Goal: Task Accomplishment & Management: Use online tool/utility

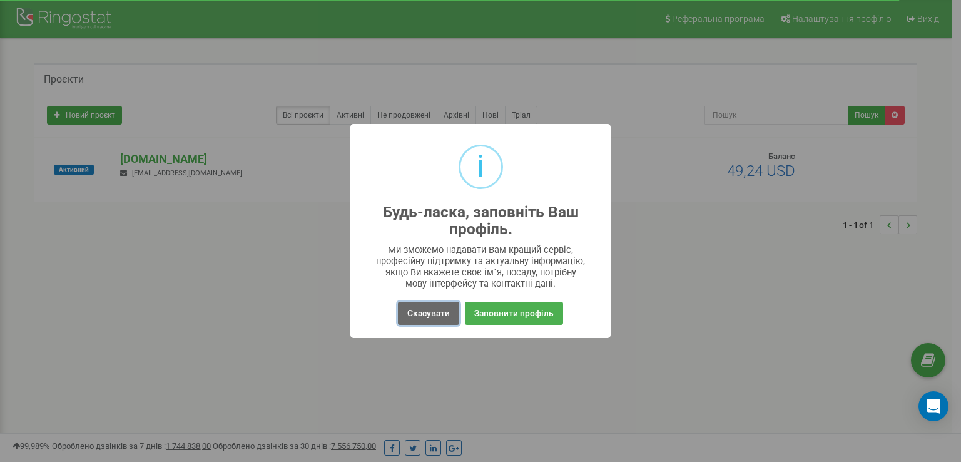
click at [410, 319] on button "Скасувати" at bounding box center [428, 313] width 61 height 23
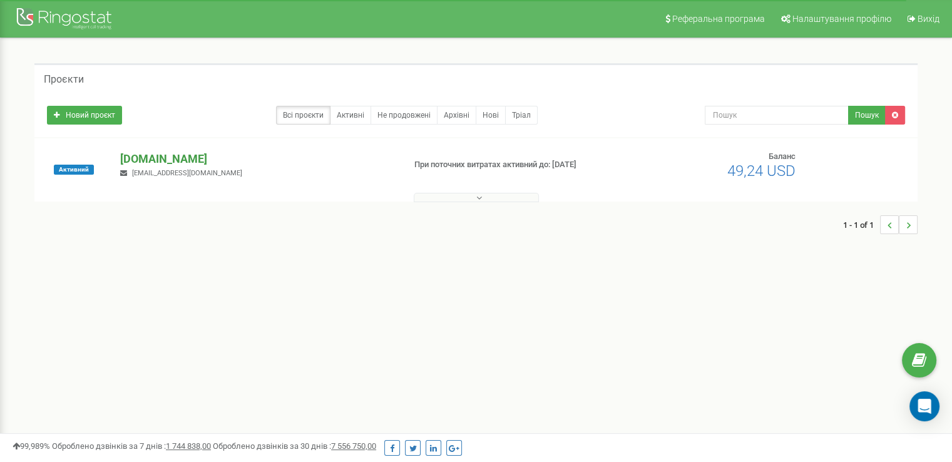
click at [180, 156] on p "[DOMAIN_NAME]" at bounding box center [257, 159] width 274 height 16
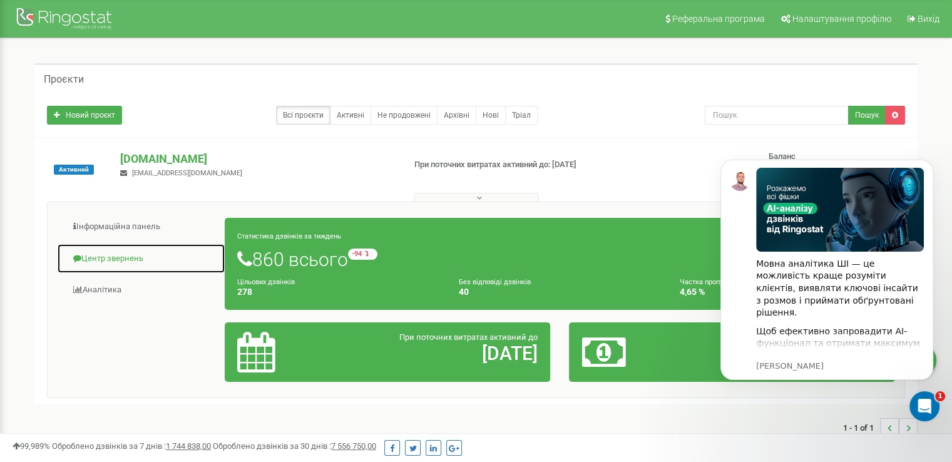
click at [105, 256] on link "Центр звернень" at bounding box center [141, 258] width 168 height 31
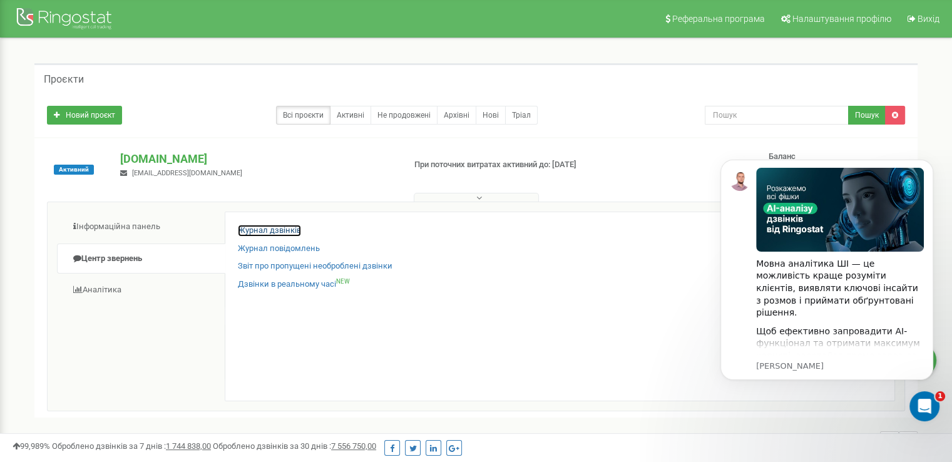
click at [266, 233] on link "Журнал дзвінків" at bounding box center [269, 231] width 63 height 12
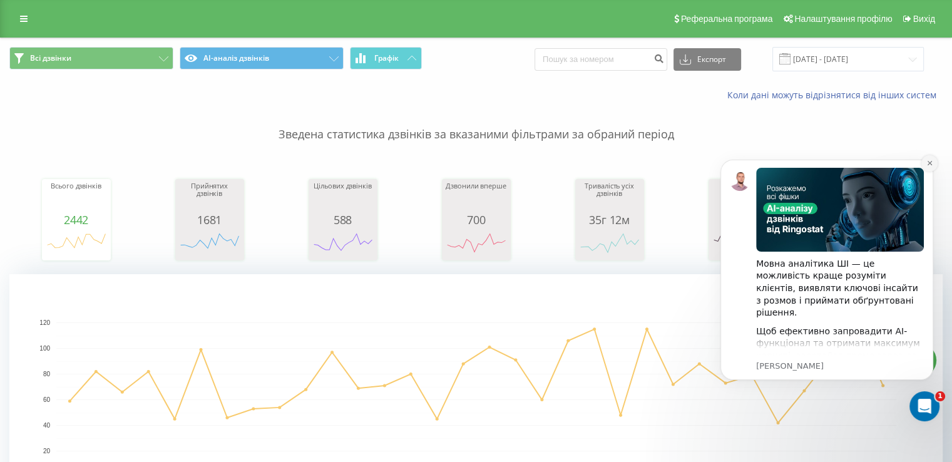
click at [927, 165] on icon "Dismiss notification" at bounding box center [929, 163] width 7 height 7
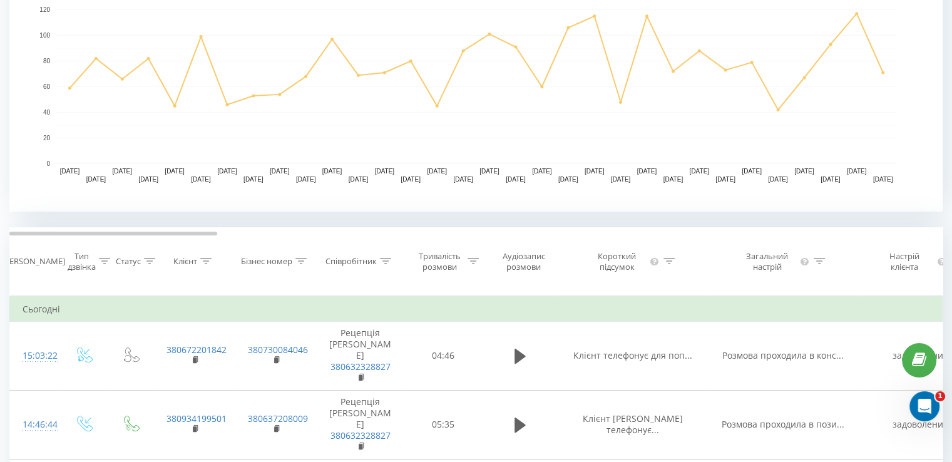
scroll to position [563, 0]
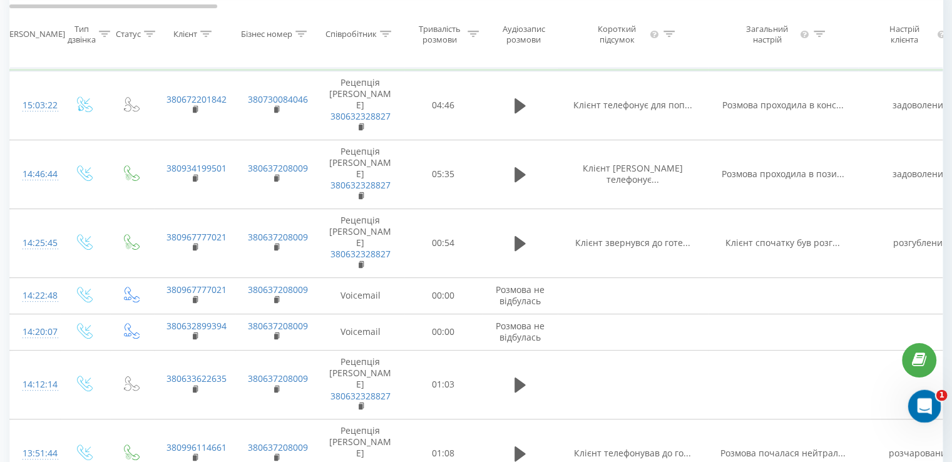
drag, startPoint x: 927, startPoint y: 394, endPoint x: 1844, endPoint y: 740, distance: 980.3
click at [927, 394] on div "Відкрити програму для спілкування Intercom" at bounding box center [922, 404] width 41 height 41
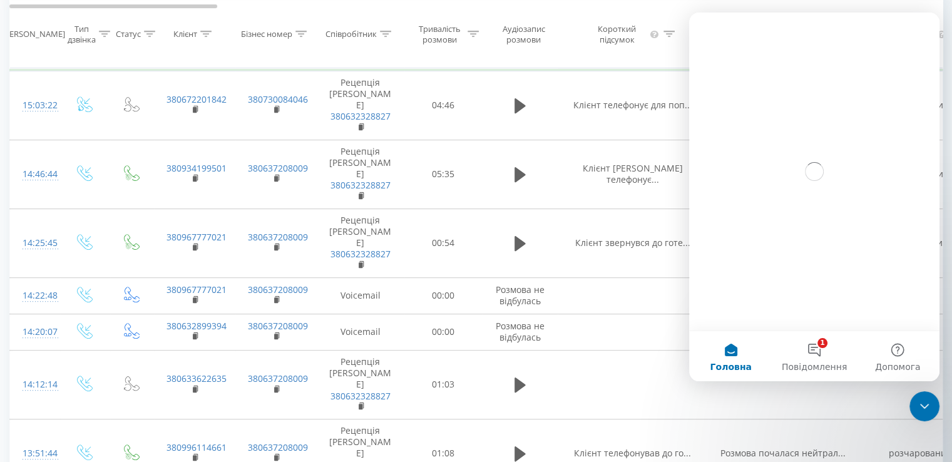
scroll to position [0, 0]
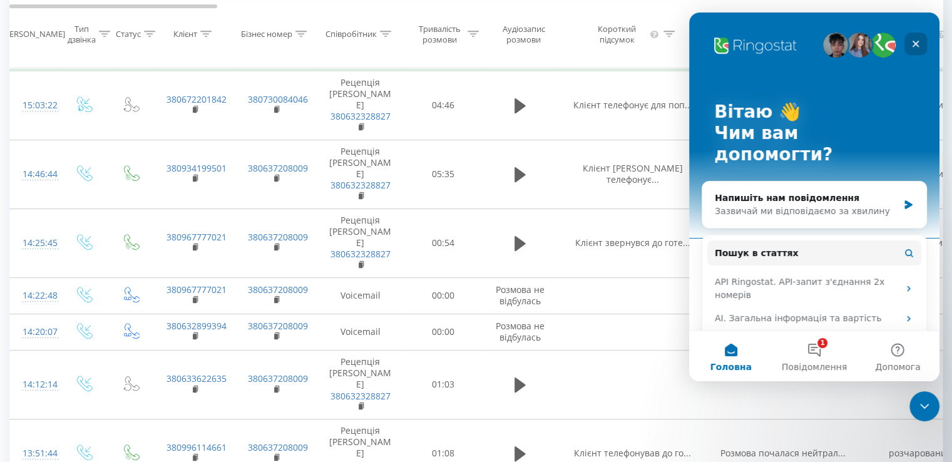
click at [919, 41] on icon "Закрити" at bounding box center [916, 44] width 10 height 10
